Goal: Transaction & Acquisition: Book appointment/travel/reservation

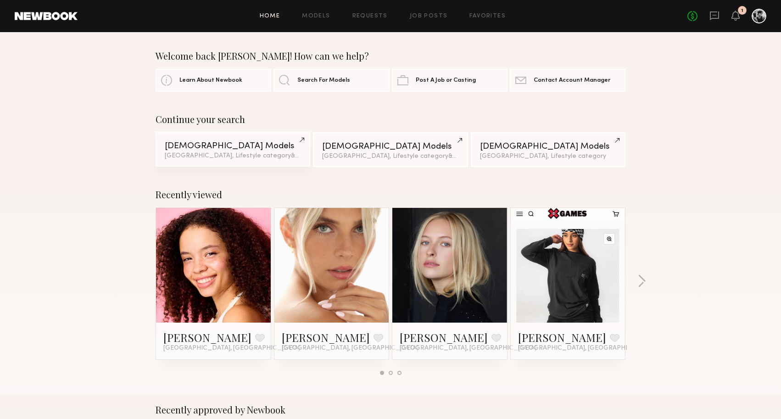
click at [253, 160] on link "[DEMOGRAPHIC_DATA] Models [GEOGRAPHIC_DATA], Lifestyle category & 1 other filte…" at bounding box center [233, 149] width 155 height 35
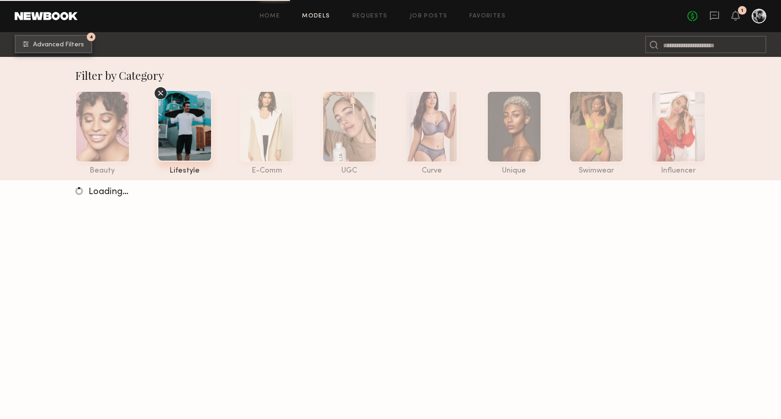
click at [55, 48] on button "4 Advanced Filters" at bounding box center [54, 44] width 78 height 18
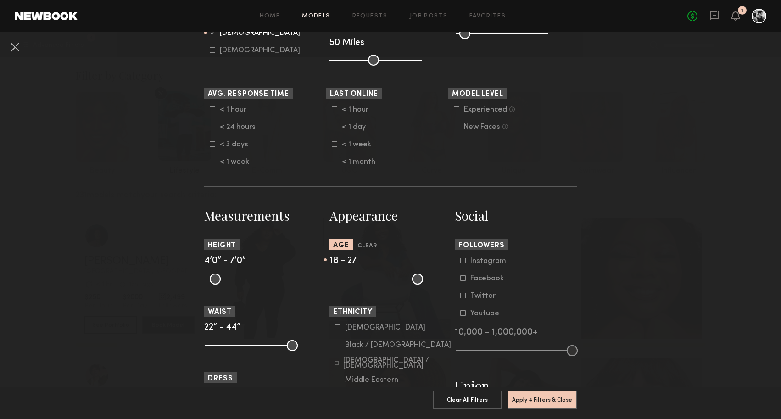
scroll to position [235, 0]
click at [538, 400] on button "Apply 4 Filters & Close" at bounding box center [542, 399] width 69 height 18
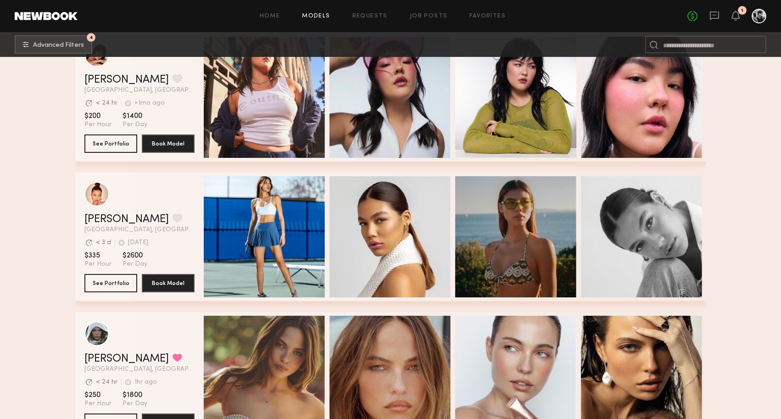
scroll to position [1856, 0]
click at [121, 281] on button "See Portfolio" at bounding box center [110, 283] width 53 height 18
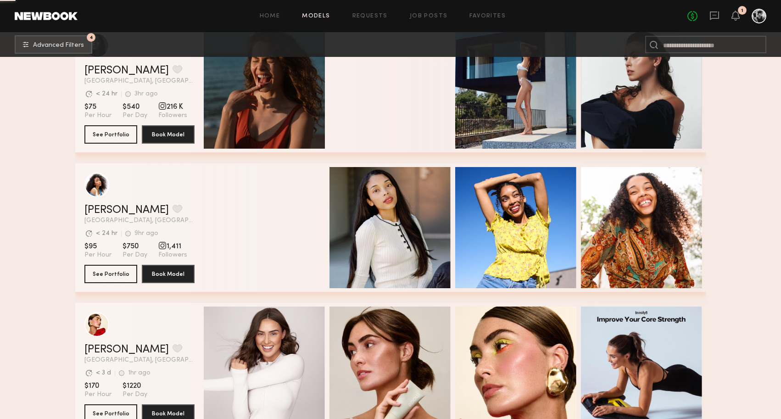
scroll to position [7741, 0]
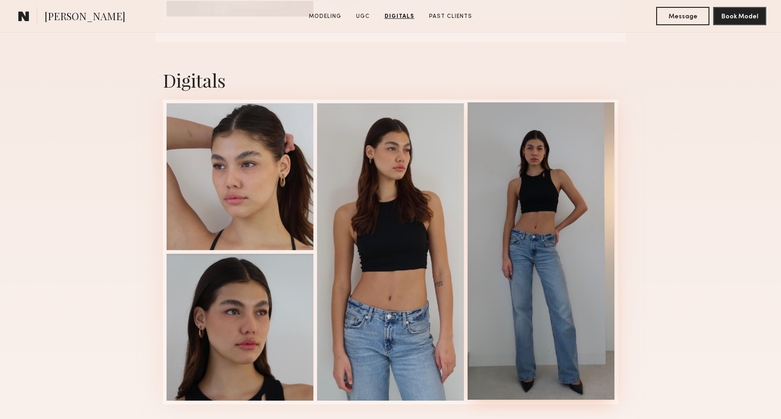
scroll to position [1334, 0]
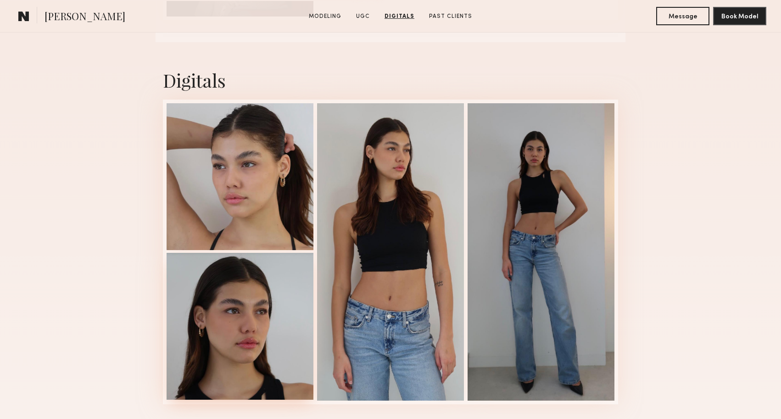
click at [193, 322] on div at bounding box center [240, 326] width 147 height 147
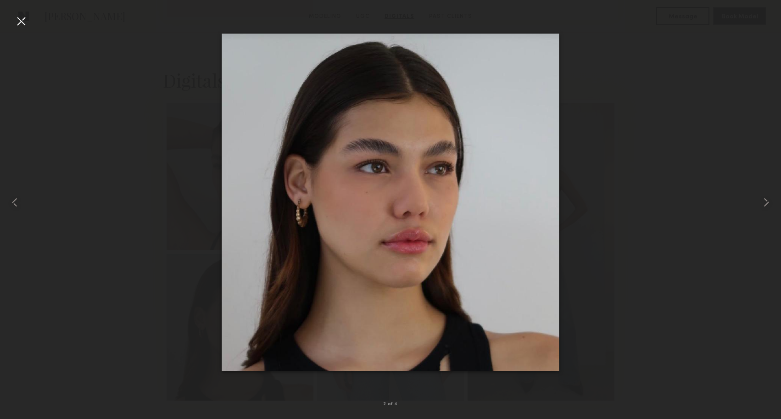
click at [22, 26] on div at bounding box center [21, 21] width 15 height 15
